Goal: Task Accomplishment & Management: Manage account settings

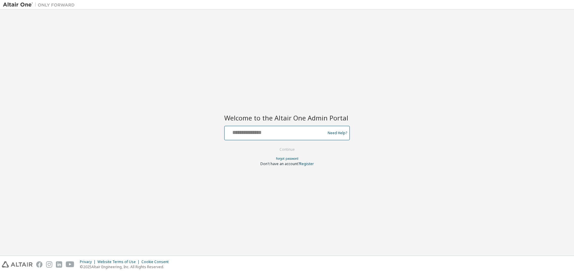
click at [276, 132] on input "text" at bounding box center [276, 131] width 98 height 9
click at [276, 132] on body "Welcome to the Altair One Admin Portal Need Help? Please make sure that you pro…" at bounding box center [287, 136] width 574 height 273
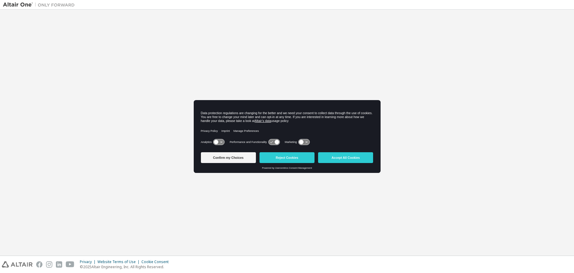
click at [289, 147] on div "Analytics Performance and Functionality Marketing" at bounding box center [287, 144] width 173 height 12
click at [286, 159] on button "Reject Cookies" at bounding box center [287, 157] width 55 height 11
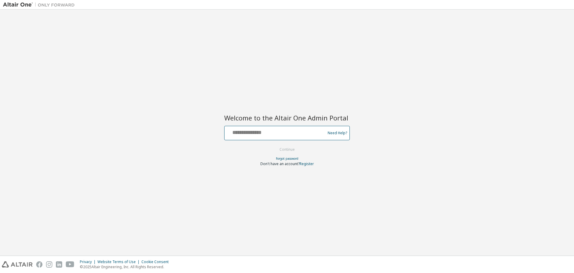
click at [270, 133] on input "text" at bounding box center [276, 131] width 98 height 9
type input "**********"
click at [281, 151] on button "Continue" at bounding box center [287, 149] width 28 height 9
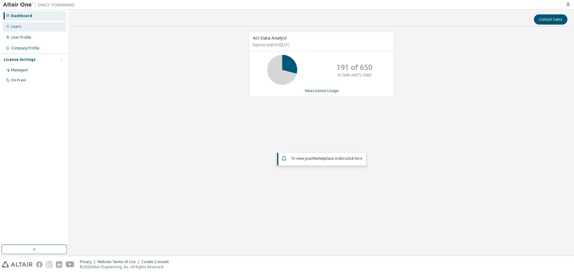
click at [27, 30] on div "Users" at bounding box center [34, 27] width 64 height 10
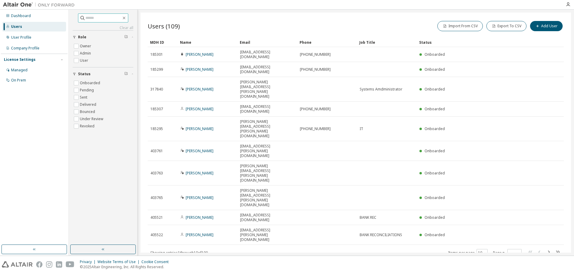
click at [87, 14] on span at bounding box center [103, 17] width 50 height 9
click at [94, 19] on input "text" at bounding box center [104, 18] width 36 height 6
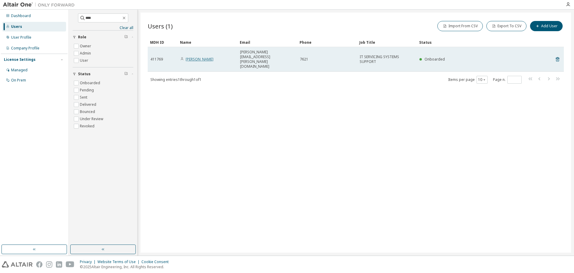
click at [190, 57] on link "[PERSON_NAME]" at bounding box center [200, 59] width 28 height 5
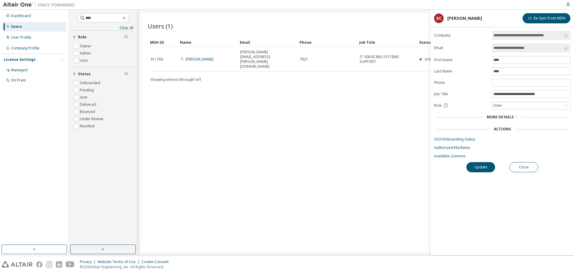
click at [507, 120] on div "More Details" at bounding box center [502, 117] width 136 height 8
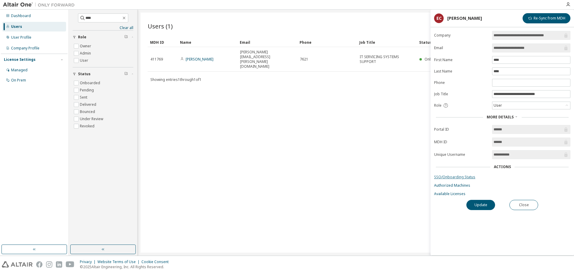
click at [454, 178] on link "SSO/Onboarding Status" at bounding box center [502, 176] width 136 height 5
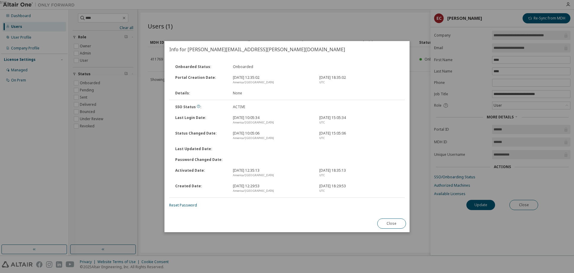
click at [379, 214] on div "Onboarded Status : Onboarded Portal Creation Date : Dec 27, 2023, 12:35:02 Amer…" at bounding box center [287, 136] width 245 height 157
click at [183, 204] on link "Reset Password" at bounding box center [183, 204] width 28 height 5
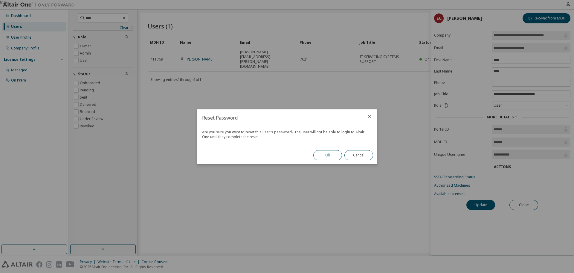
click at [323, 154] on button "Ok" at bounding box center [328, 155] width 29 height 10
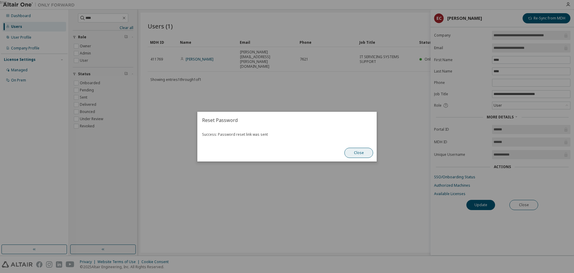
click at [357, 154] on button "Close" at bounding box center [359, 153] width 29 height 10
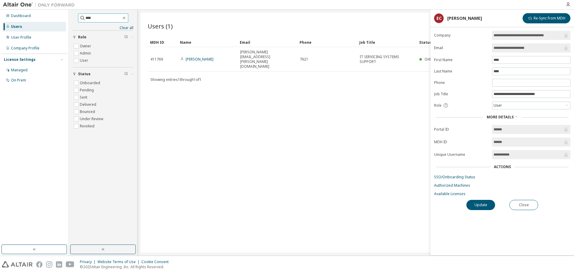
click at [103, 19] on input "****" at bounding box center [104, 18] width 36 height 6
type input "******"
